Goal: Transaction & Acquisition: Download file/media

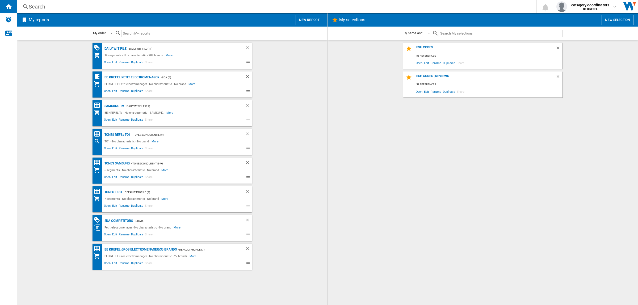
click at [118, 48] on div "Daily WIT file" at bounding box center [115, 48] width 24 height 7
click at [113, 47] on div "Daily WIT file" at bounding box center [115, 48] width 24 height 7
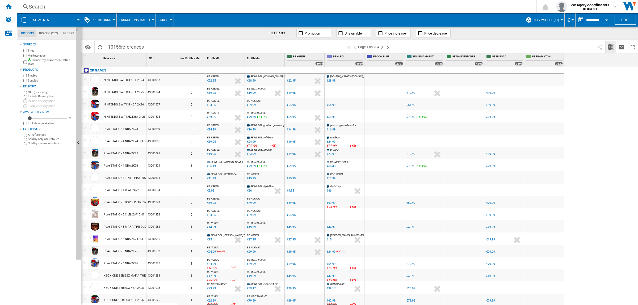
click at [614, 47] on button "Download in Excel" at bounding box center [610, 47] width 11 height 12
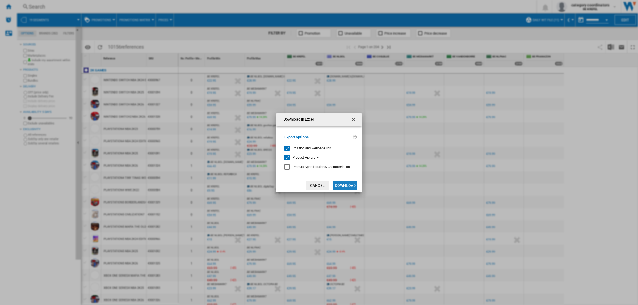
click at [341, 185] on button "Download" at bounding box center [345, 186] width 24 height 10
